Goal: Transaction & Acquisition: Purchase product/service

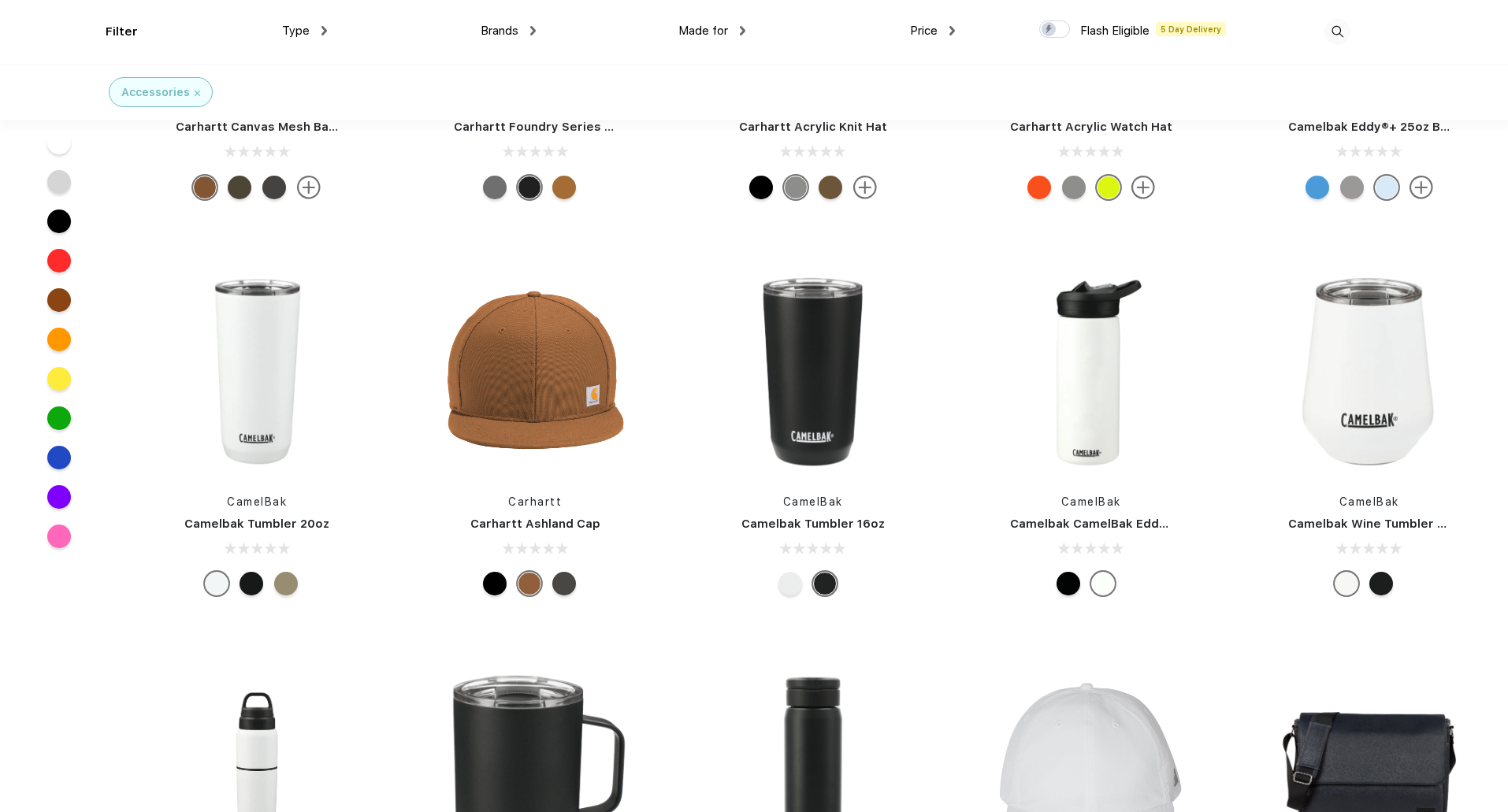
scroll to position [36383, 0]
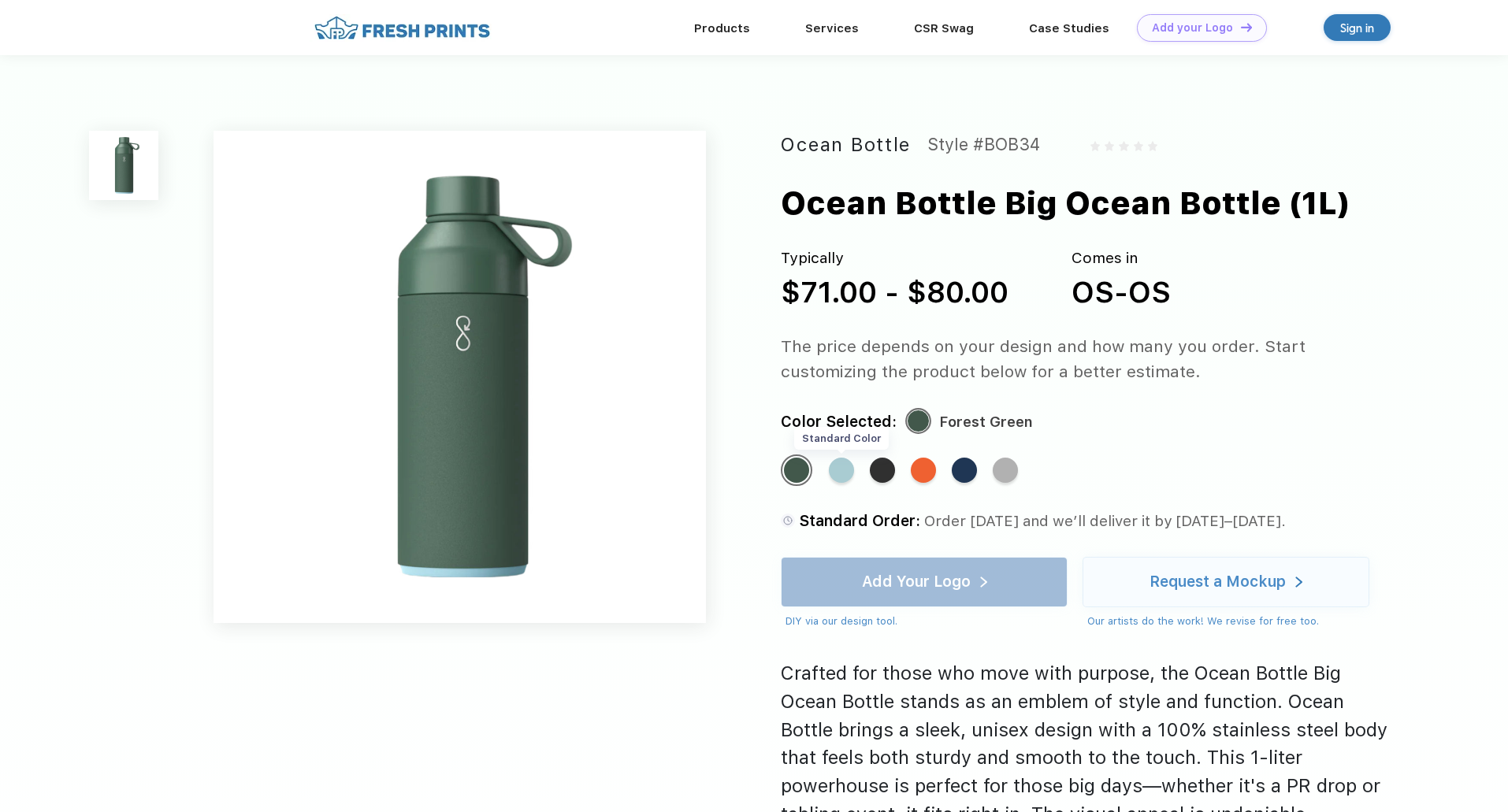
click at [841, 471] on div "Standard Color" at bounding box center [841, 470] width 25 height 25
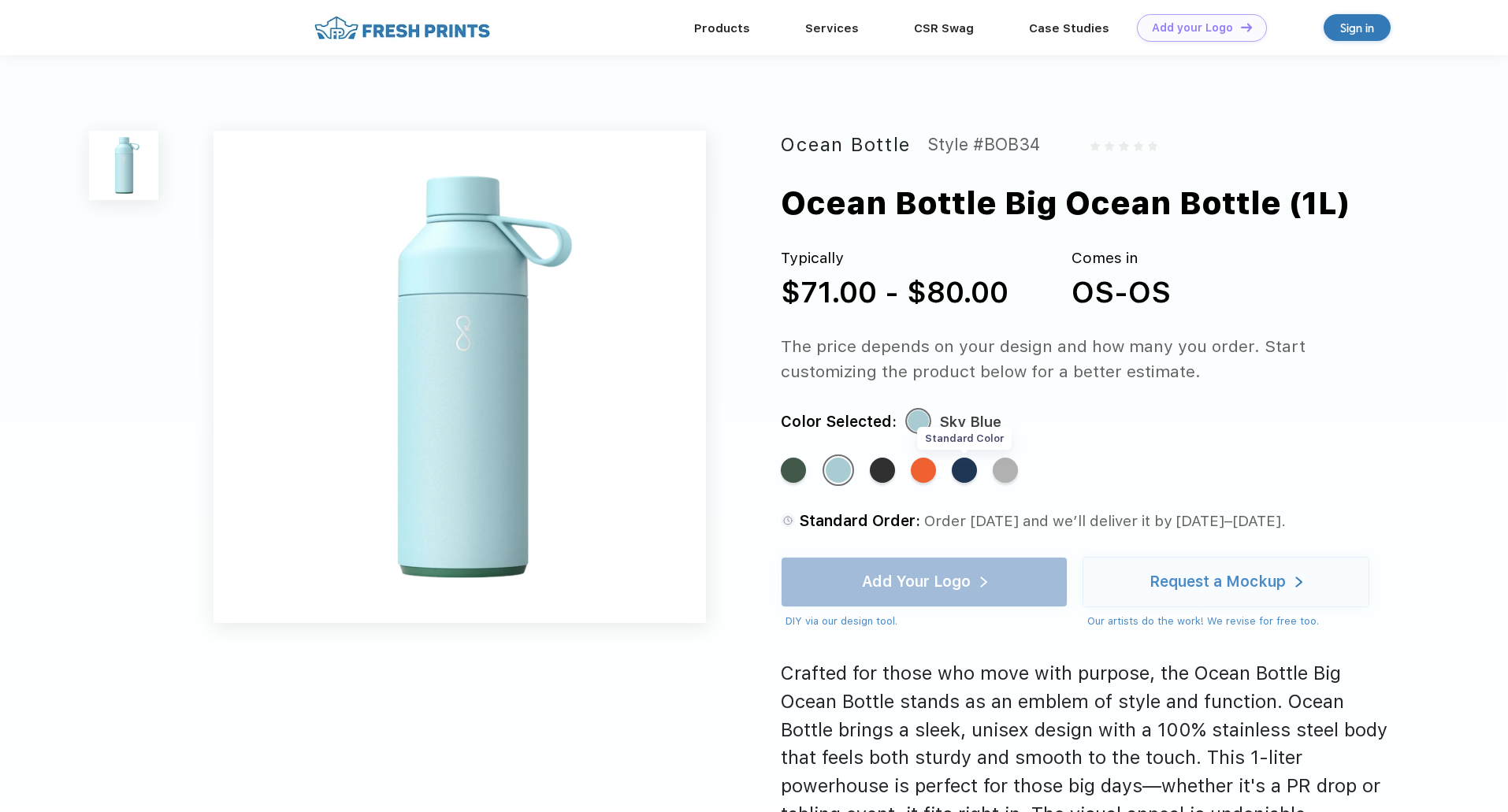
click at [968, 474] on div "Standard Color" at bounding box center [964, 470] width 25 height 25
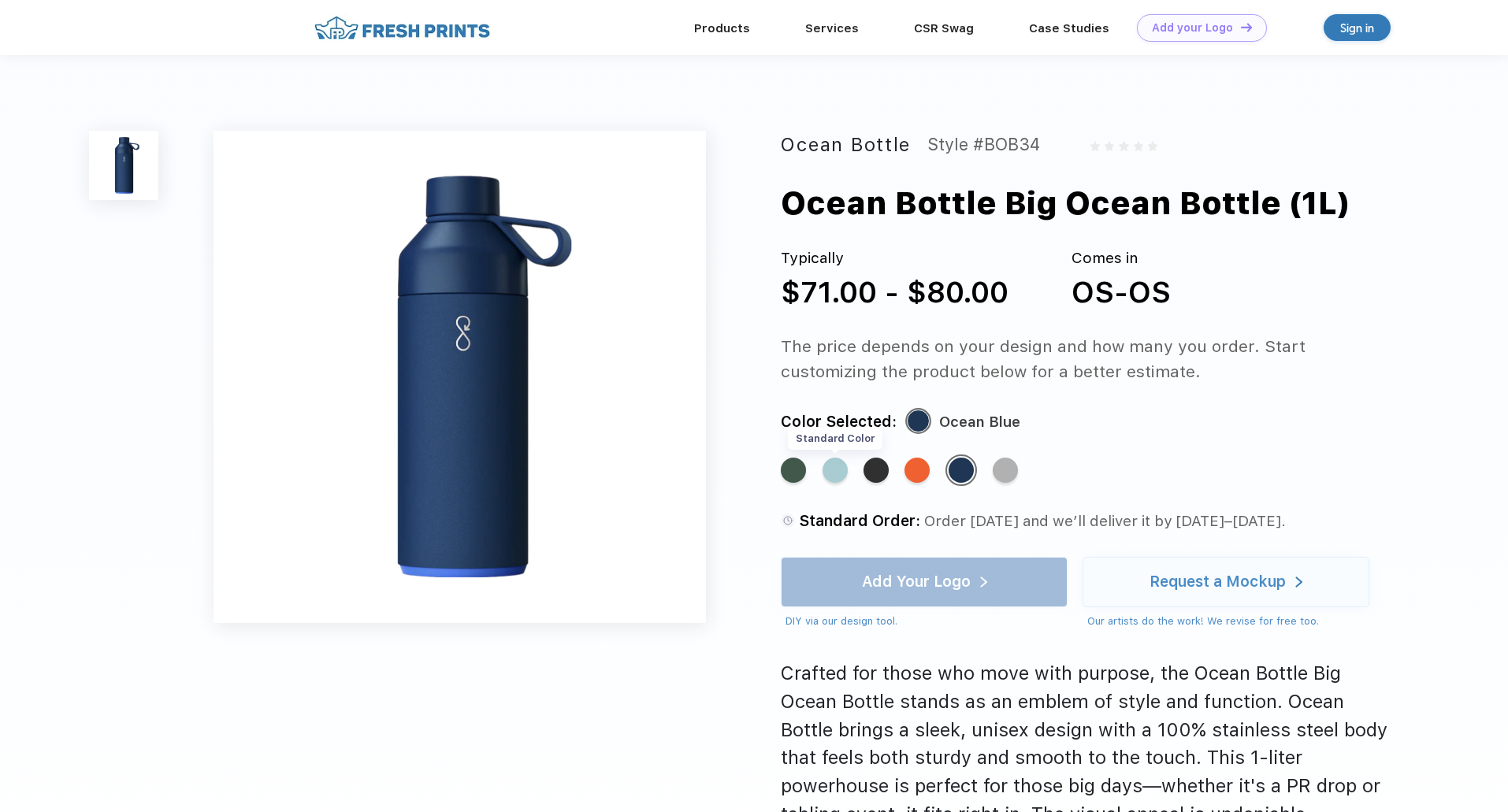
click at [832, 468] on div "Standard Color" at bounding box center [835, 470] width 25 height 25
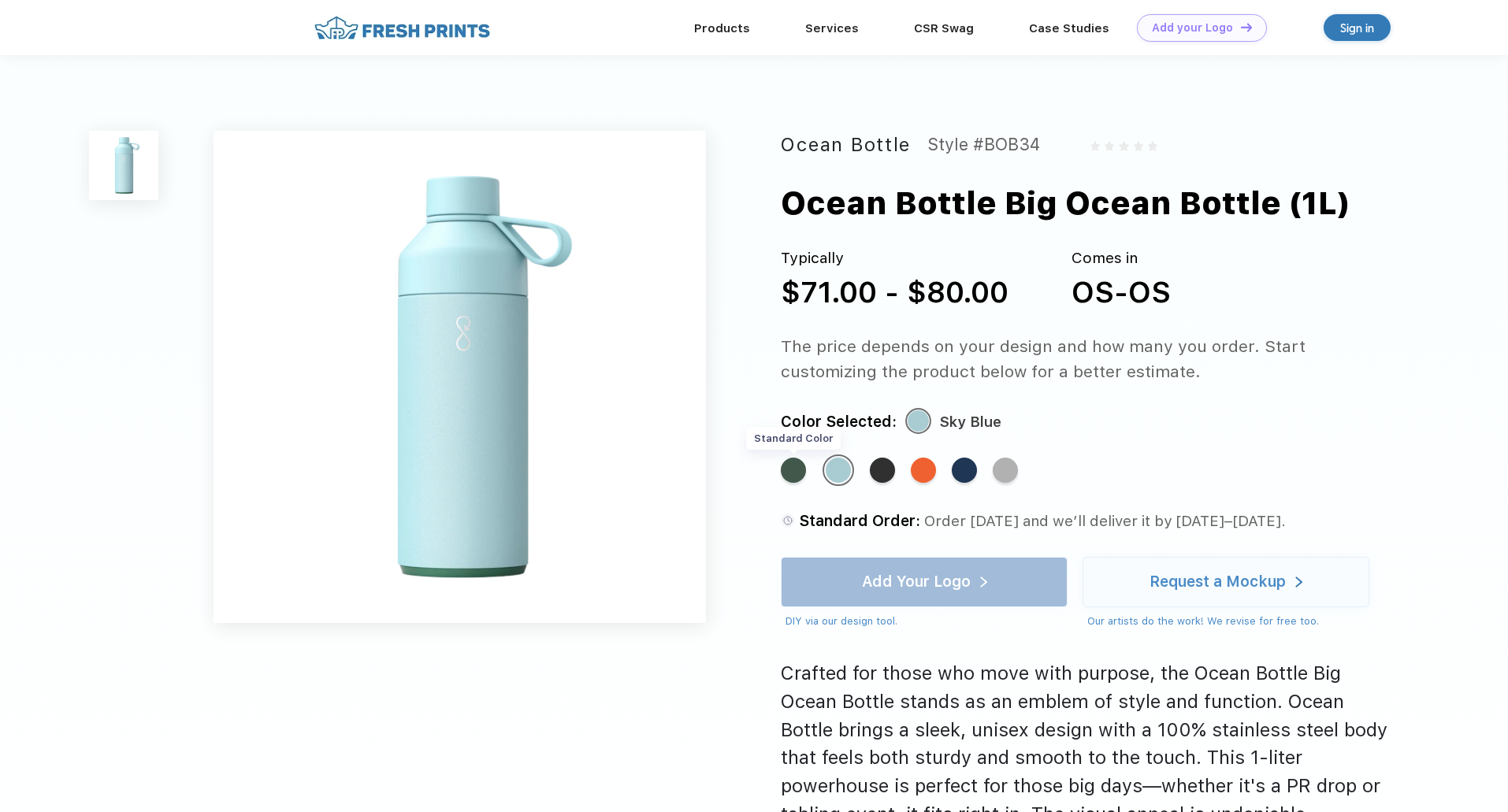
click at [803, 470] on div "Standard Color" at bounding box center [793, 470] width 25 height 25
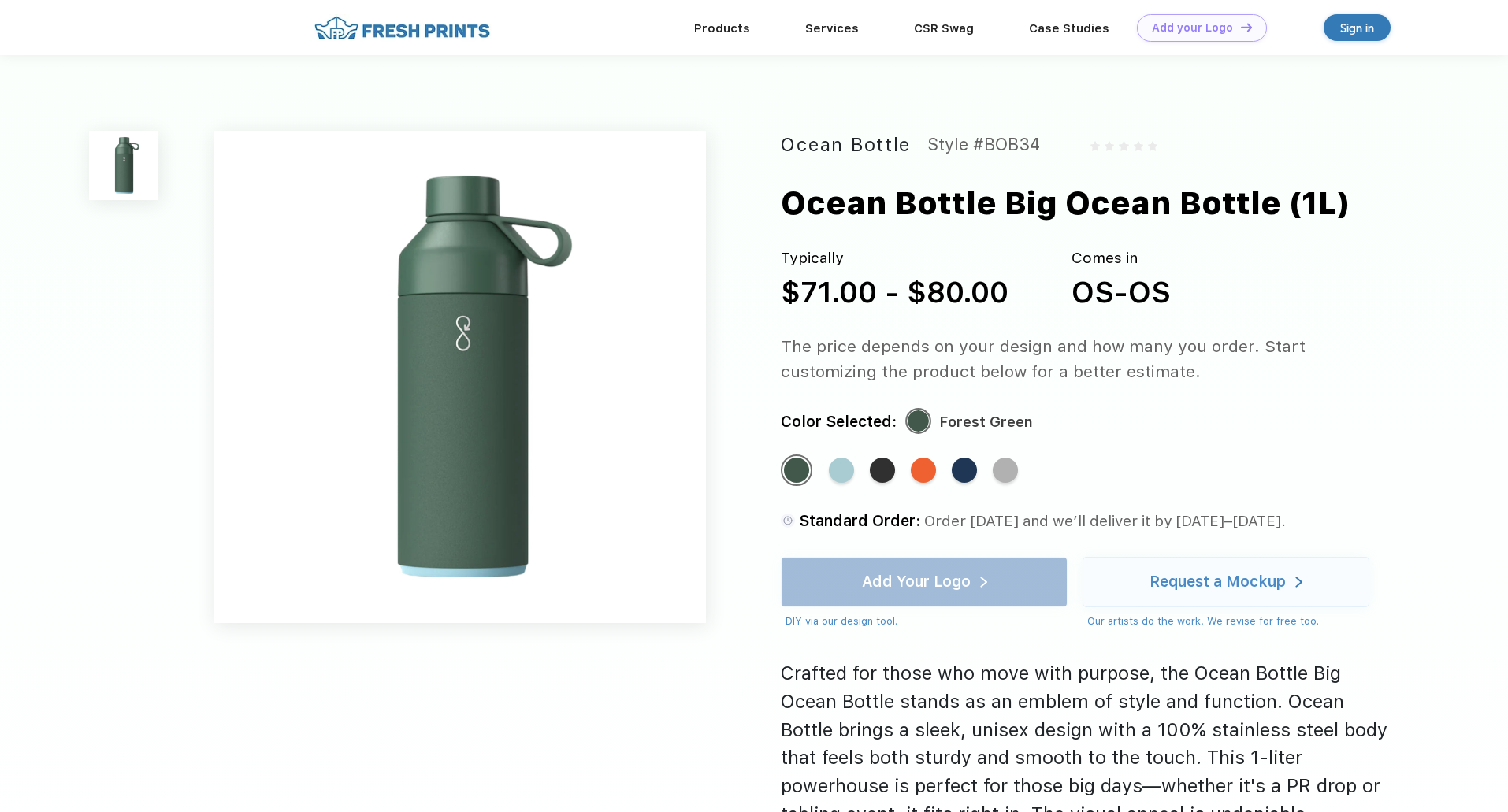
click at [826, 469] on div "Standard Color Standard Color Standard Color Standard Color Standard Color Stan…" at bounding box center [1073, 478] width 585 height 47
click at [841, 475] on div "Standard Color" at bounding box center [841, 470] width 25 height 25
